Goal: Task Accomplishment & Management: Use online tool/utility

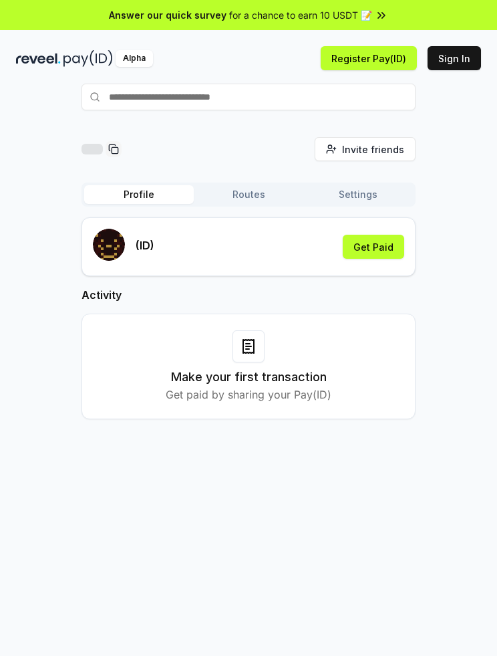
click at [402, 243] on button "Get Paid" at bounding box center [373, 247] width 61 height 24
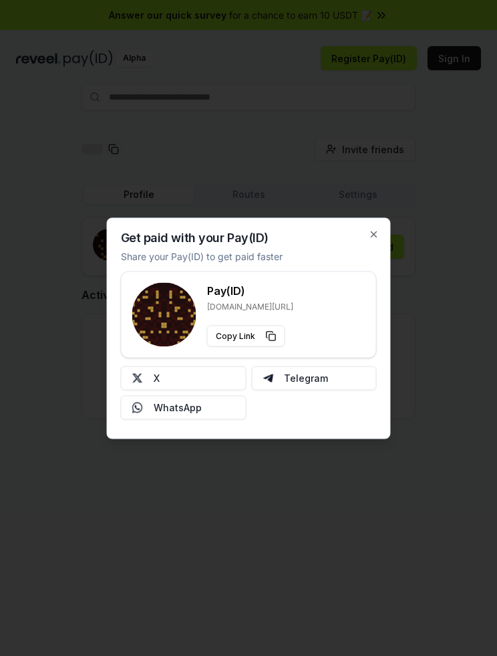
click at [216, 370] on button "X" at bounding box center [184, 378] width 126 height 24
click at [227, 381] on button "X" at bounding box center [184, 378] width 126 height 24
click at [369, 536] on div at bounding box center [248, 328] width 497 height 656
